Goal: Answer question/provide support: Share knowledge or assist other users

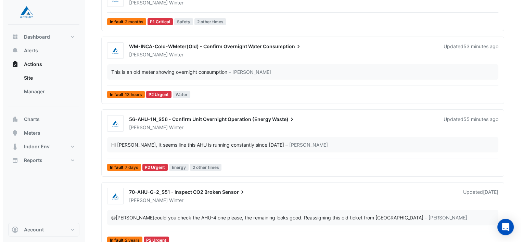
scroll to position [103, 0]
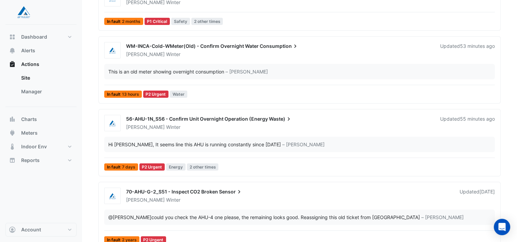
click at [276, 118] on span "Waste)" at bounding box center [280, 119] width 23 height 7
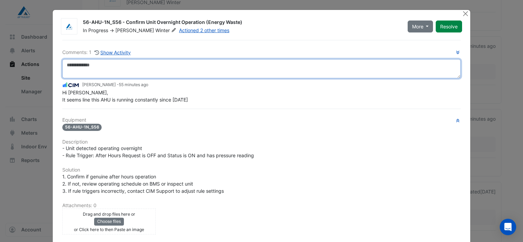
click at [116, 74] on textarea at bounding box center [261, 68] width 398 height 19
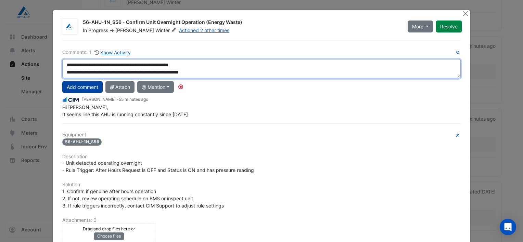
type textarea "**********"
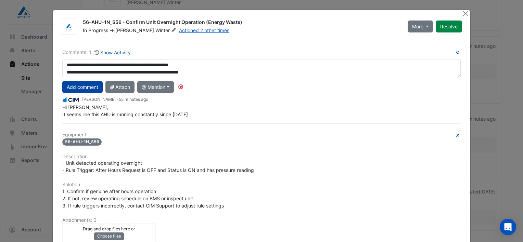
click at [94, 85] on button "Add comment" at bounding box center [82, 87] width 40 height 12
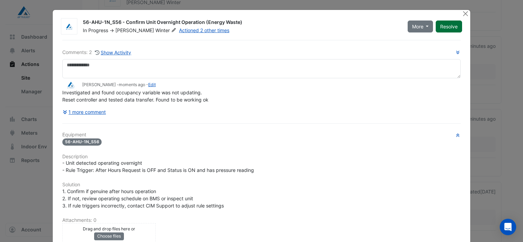
click at [447, 27] on button "Resolve" at bounding box center [448, 27] width 26 height 12
click at [466, 14] on div at bounding box center [465, 14] width 9 height 8
click at [462, 14] on button "Close" at bounding box center [464, 13] width 7 height 7
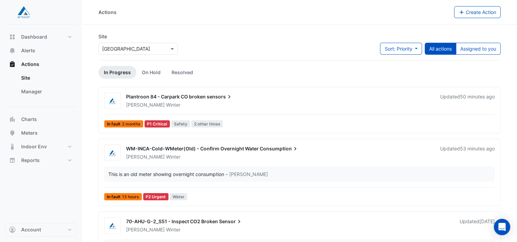
click at [197, 96] on span "Plantroon 84 - Carpark CO broken" at bounding box center [166, 97] width 80 height 6
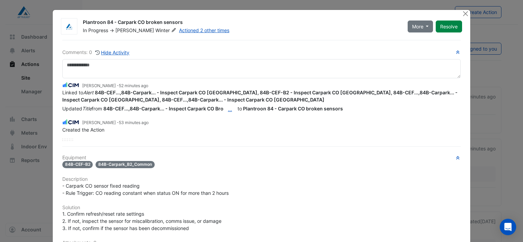
scroll to position [164, 0]
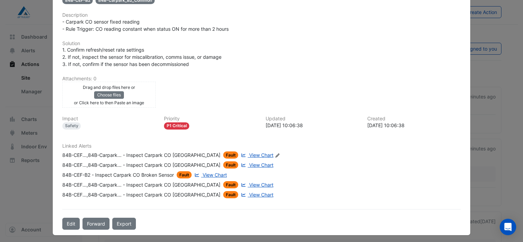
click at [249, 152] on span "View Chart" at bounding box center [261, 155] width 24 height 6
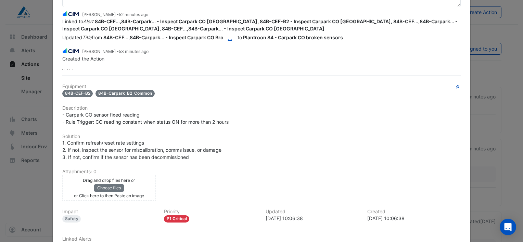
scroll to position [0, 0]
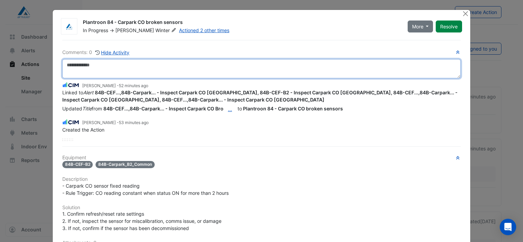
click at [89, 70] on textarea at bounding box center [261, 68] width 398 height 19
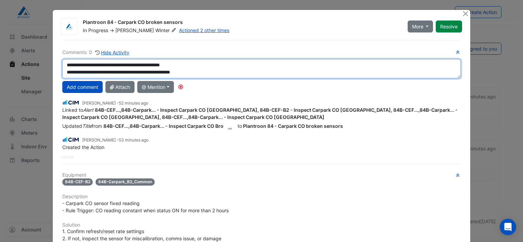
click at [209, 74] on textarea "**********" at bounding box center [261, 68] width 398 height 19
click at [237, 72] on textarea "**********" at bounding box center [261, 68] width 398 height 19
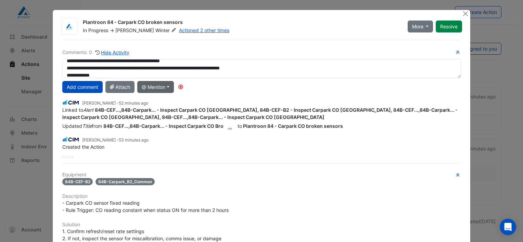
click at [170, 83] on button "@ Mention" at bounding box center [155, 87] width 37 height 12
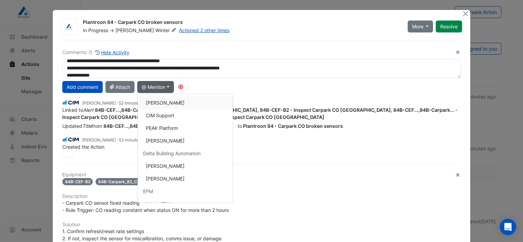
scroll to position [103, 0]
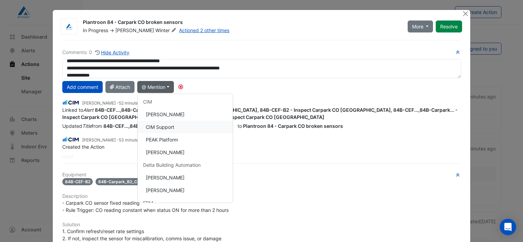
click at [168, 126] on button "CIM Support" at bounding box center [184, 126] width 95 height 13
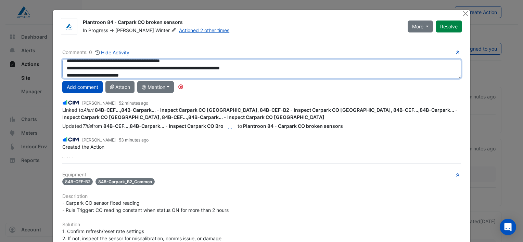
scroll to position [7, 0]
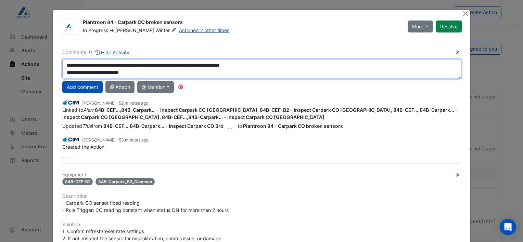
drag, startPoint x: 102, startPoint y: 74, endPoint x: 94, endPoint y: 75, distance: 8.4
click at [94, 75] on textarea "**********" at bounding box center [261, 68] width 398 height 19
click at [145, 72] on textarea "**********" at bounding box center [261, 68] width 398 height 19
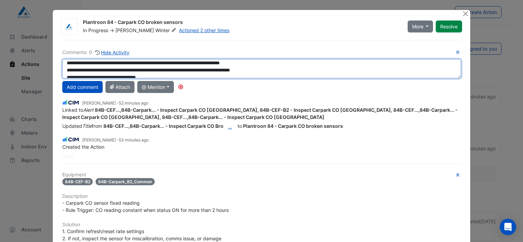
scroll to position [14, 0]
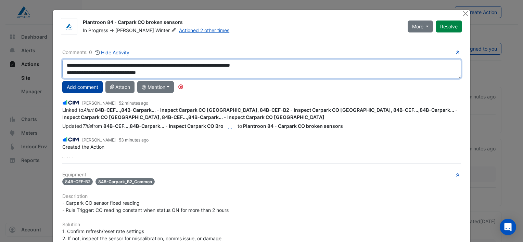
type textarea "**********"
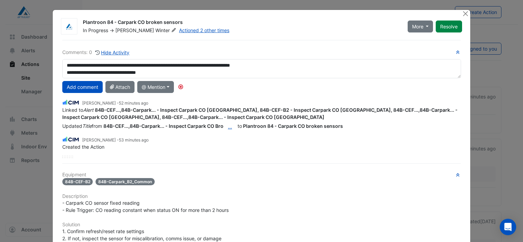
drag, startPoint x: 88, startPoint y: 85, endPoint x: 103, endPoint y: 88, distance: 16.0
click at [87, 85] on button "Add comment" at bounding box center [82, 87] width 40 height 12
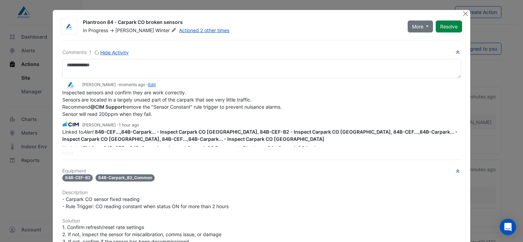
scroll to position [0, 0]
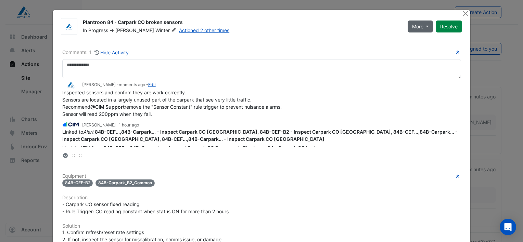
click at [428, 27] on button "More" at bounding box center [420, 27] width 26 height 12
click at [351, 105] on div "Inspected sensors and confirm they are work correctly. Sensors are located in a…" at bounding box center [261, 103] width 398 height 29
click at [422, 27] on button "More" at bounding box center [420, 27] width 26 height 12
click at [421, 40] on button "On Hold" at bounding box center [432, 41] width 54 height 10
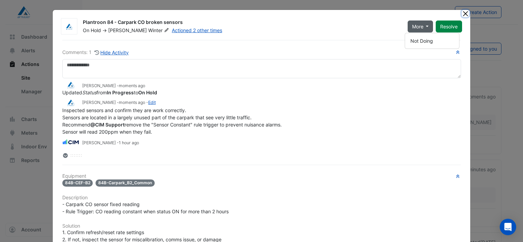
click at [464, 12] on button "Close" at bounding box center [464, 13] width 7 height 7
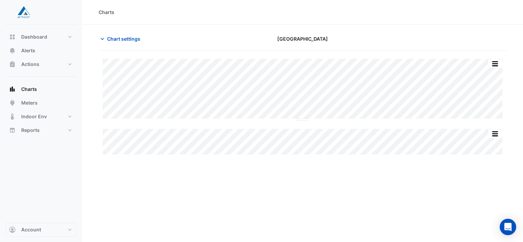
click at [348, 172] on div "Charts Chart settings [GEOGRAPHIC_DATA] Print Save as JPEG Save as PNG Sample T…" at bounding box center [302, 121] width 440 height 242
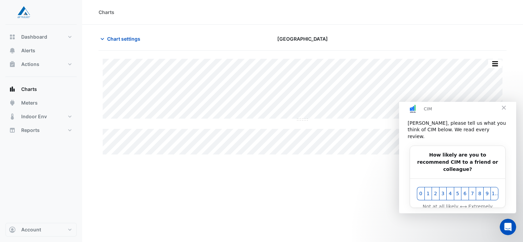
click at [332, 190] on div "Charts Chart settings [GEOGRAPHIC_DATA] Split All Split None Print Save as JPEG…" at bounding box center [302, 121] width 440 height 242
click at [505, 115] on span "Close" at bounding box center [503, 107] width 25 height 25
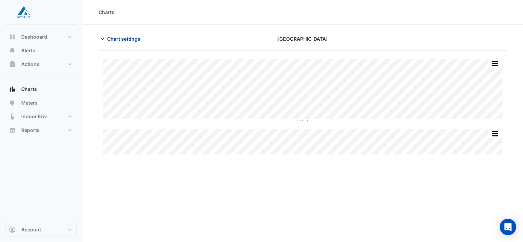
click at [138, 40] on span "Chart settings" at bounding box center [123, 38] width 33 height 7
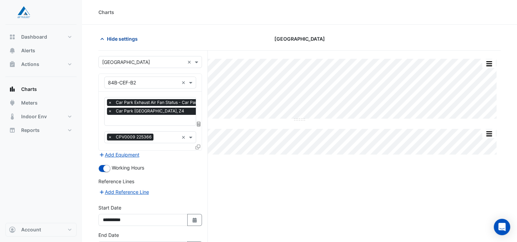
click at [131, 37] on span "Hide settings" at bounding box center [122, 38] width 31 height 7
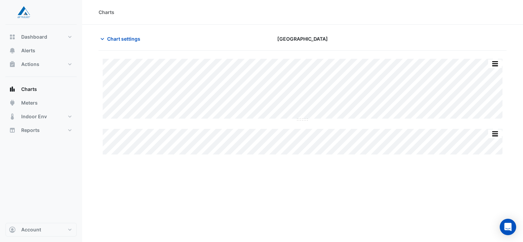
click at [212, 199] on div "Charts Chart settings [GEOGRAPHIC_DATA] Split All Split None Print Save as JPEG…" at bounding box center [302, 121] width 440 height 242
click at [493, 64] on button "button" at bounding box center [495, 64] width 14 height 9
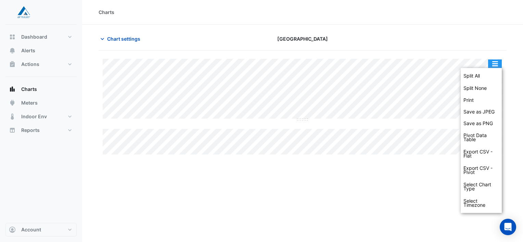
click at [494, 64] on button "button" at bounding box center [495, 64] width 14 height 9
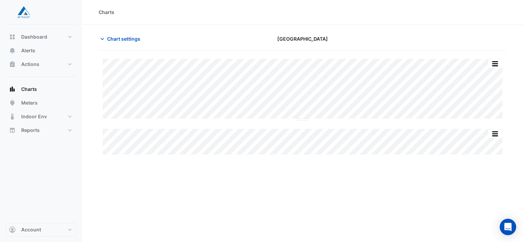
click at [275, 192] on div "Charts Chart settings [GEOGRAPHIC_DATA] Split All Split None Print Save as JPEG…" at bounding box center [302, 121] width 440 height 242
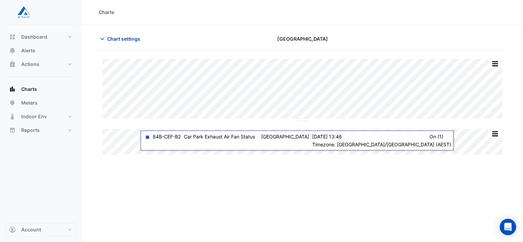
click at [119, 38] on span "Chart settings" at bounding box center [123, 38] width 33 height 7
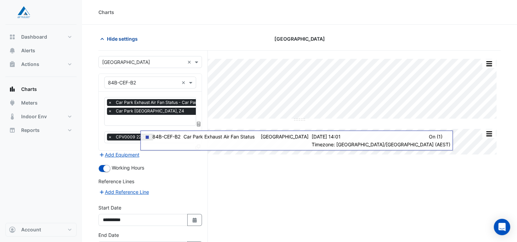
click at [113, 38] on span "Hide settings" at bounding box center [122, 38] width 31 height 7
